Goal: Transaction & Acquisition: Purchase product/service

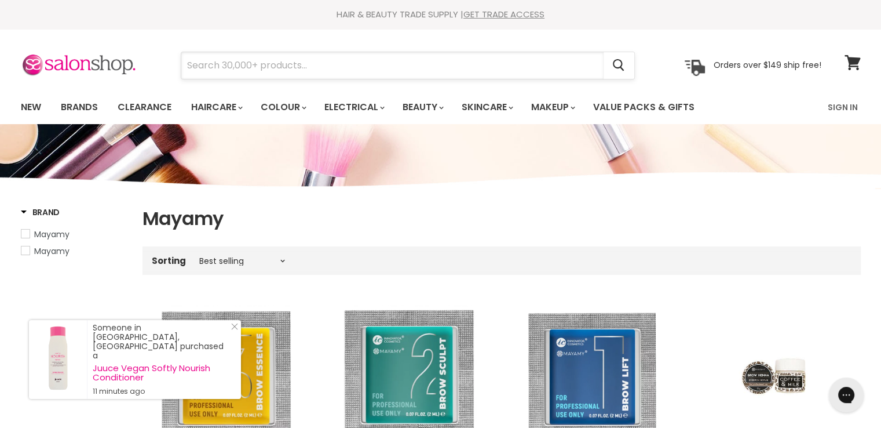
click at [260, 68] on input "Search" at bounding box center [392, 65] width 422 height 27
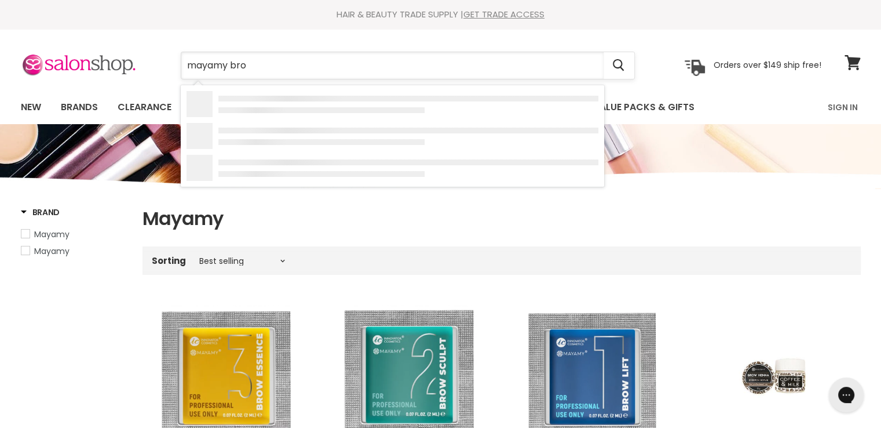
type input "mayamy brow"
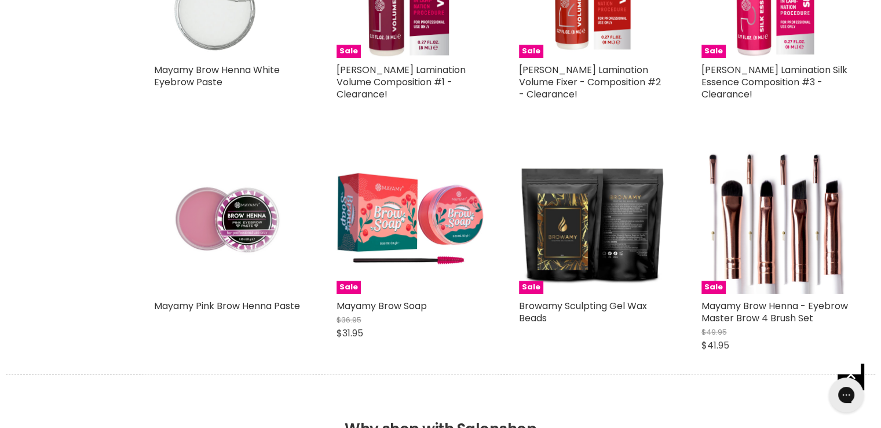
scroll to position [1390, 0]
